Goal: Navigation & Orientation: Find specific page/section

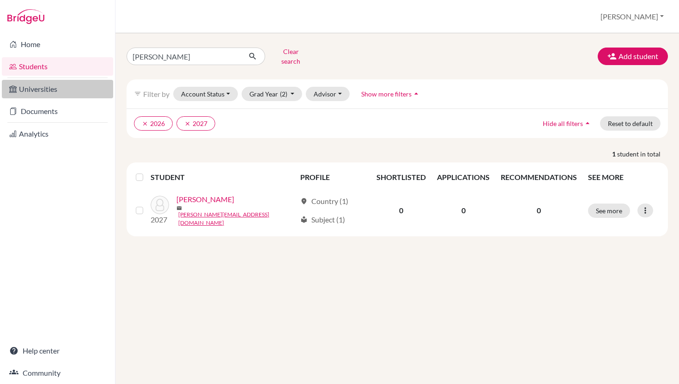
click at [54, 83] on link "Universities" at bounding box center [57, 89] width 111 height 18
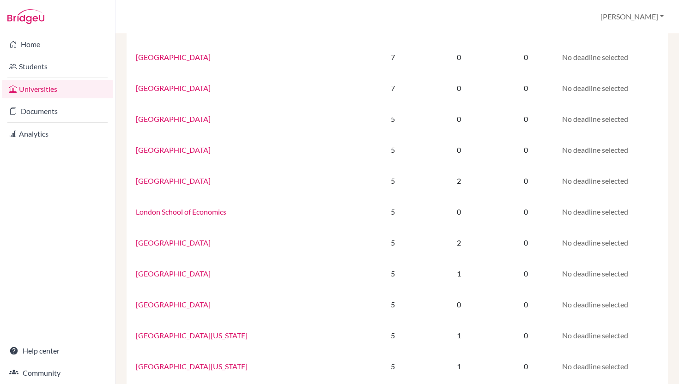
scroll to position [570, 0]
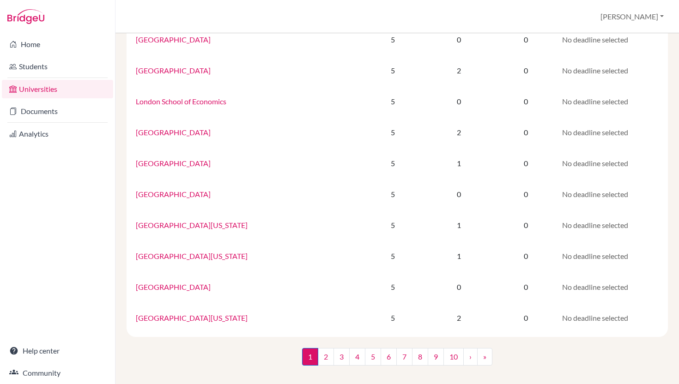
click at [44, 89] on link "Universities" at bounding box center [57, 89] width 111 height 18
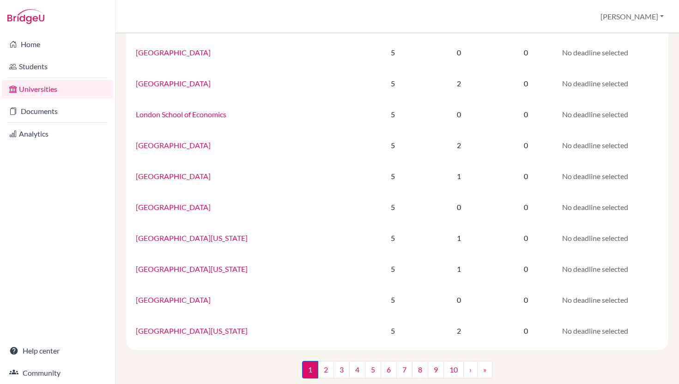
scroll to position [570, 0]
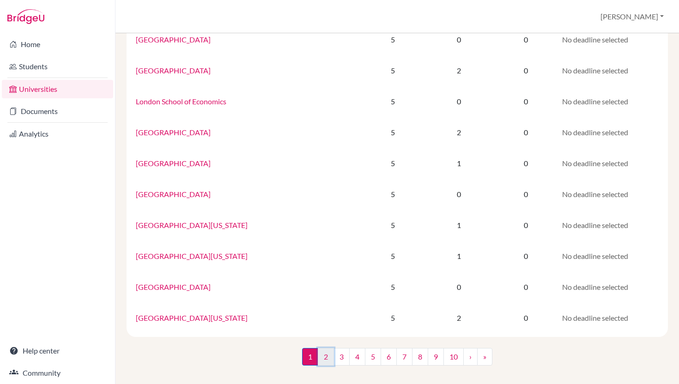
click at [318, 358] on link "2" at bounding box center [326, 357] width 16 height 18
